Goal: Navigation & Orientation: Find specific page/section

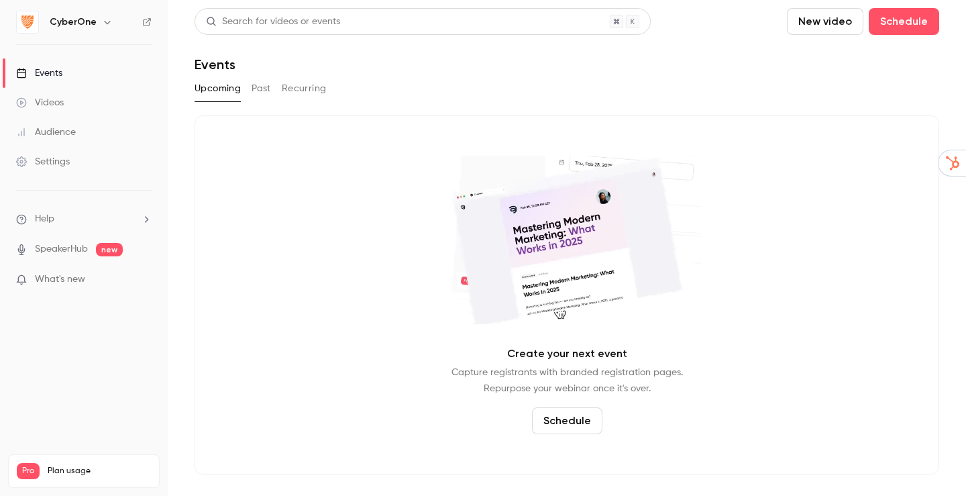
click at [94, 19] on h6 "CyberOne" at bounding box center [73, 21] width 47 height 13
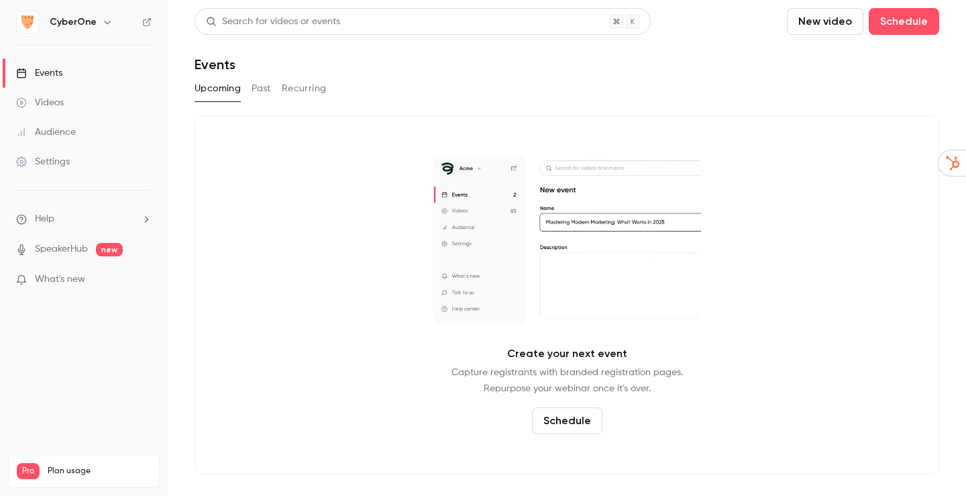
click at [103, 20] on icon "button" at bounding box center [107, 22] width 11 height 11
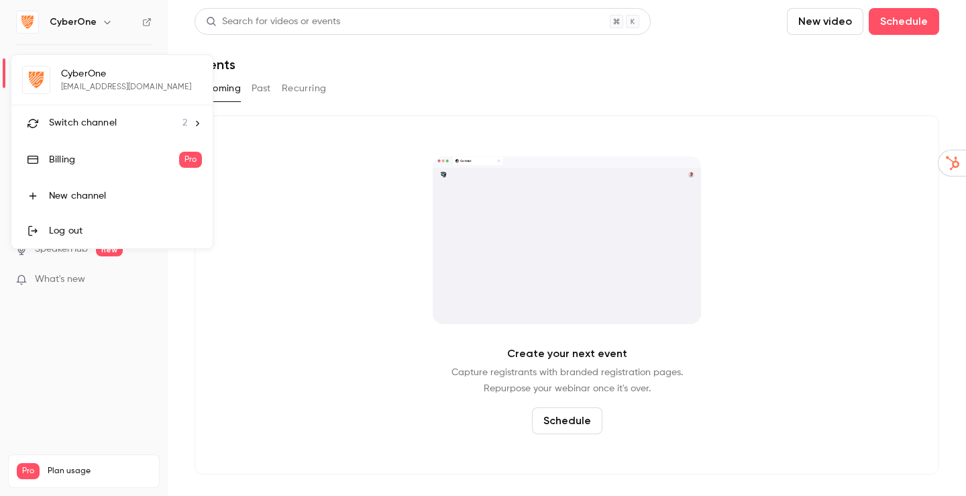
click at [129, 125] on div "Switch channel 2" at bounding box center [118, 123] width 138 height 14
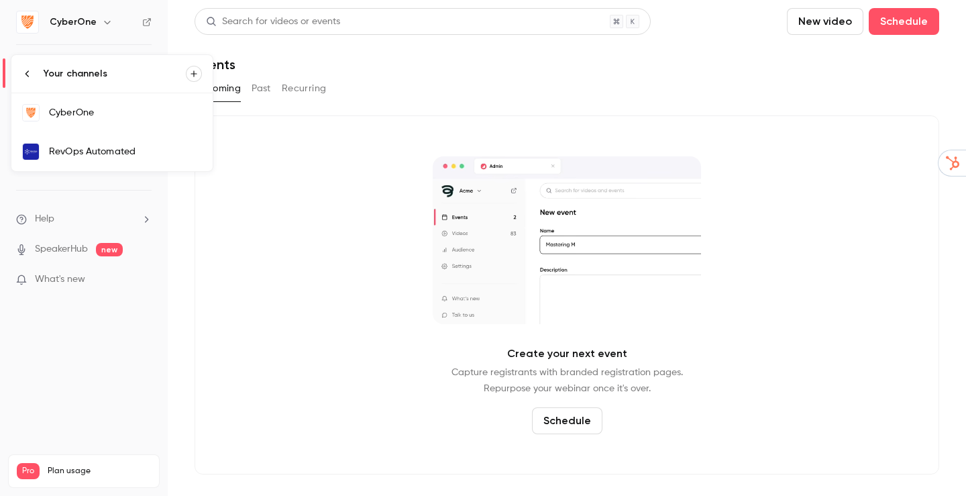
click at [148, 150] on div "RevOps Automated" at bounding box center [125, 151] width 153 height 13
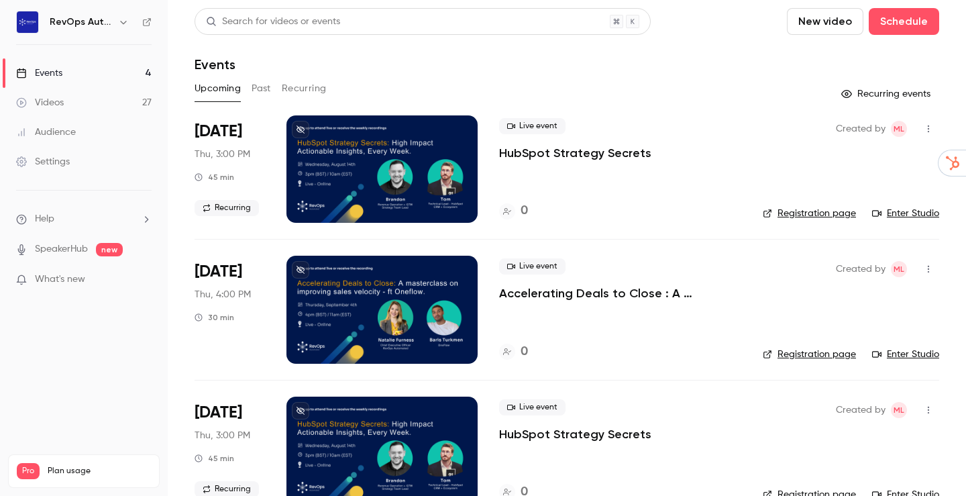
click at [904, 215] on link "Enter Studio" at bounding box center [905, 213] width 67 height 13
